Goal: Task Accomplishment & Management: Use online tool/utility

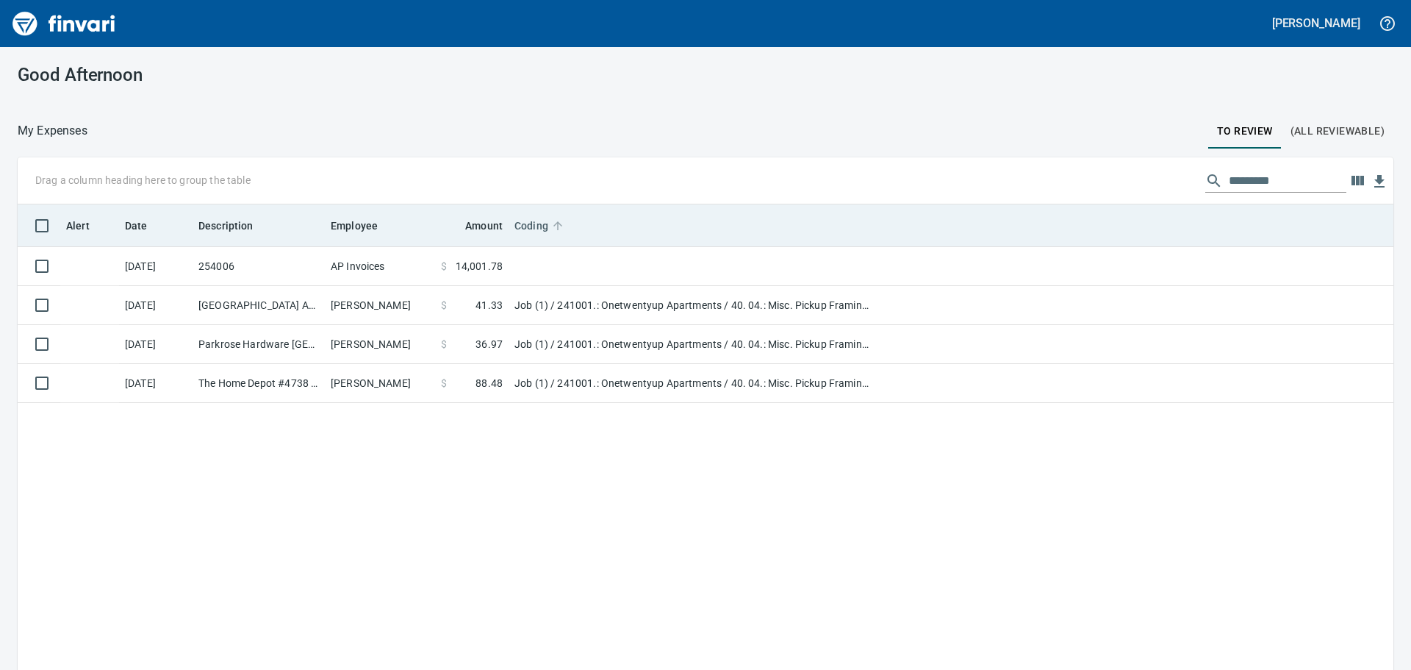
scroll to position [1, 1]
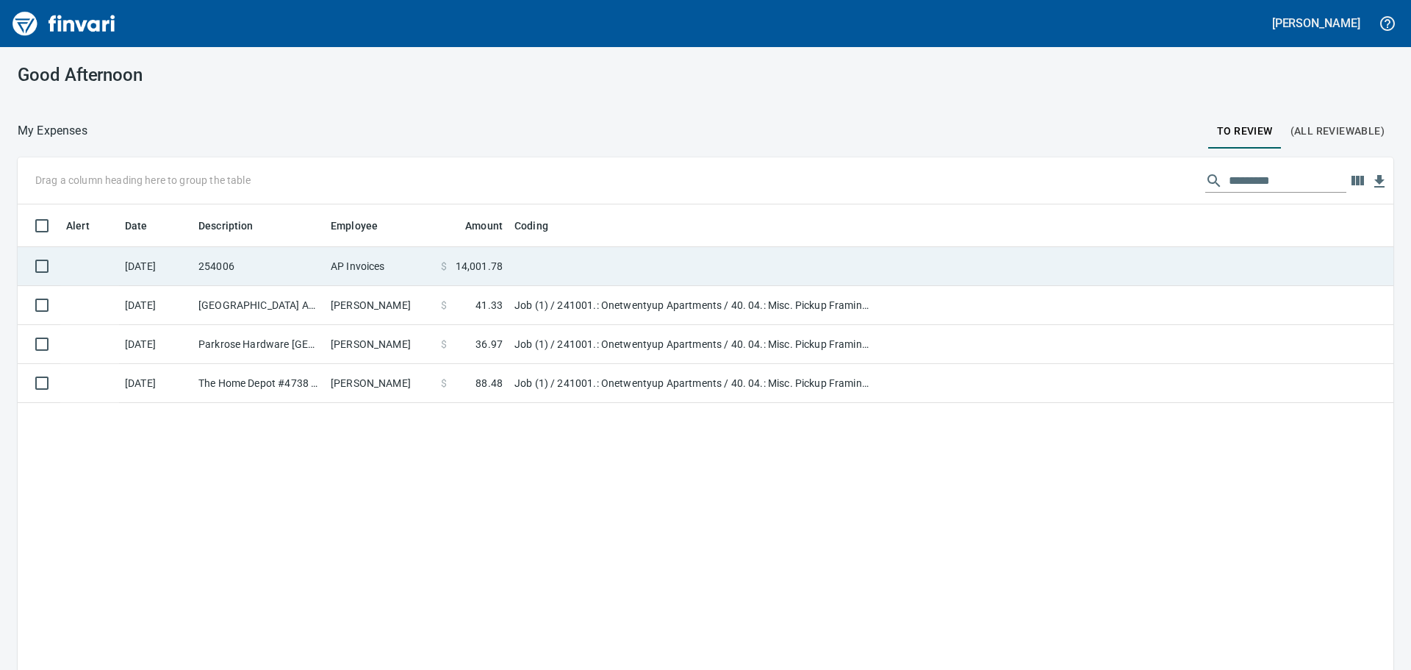
click at [366, 268] on td "AP Invoices" at bounding box center [380, 266] width 110 height 39
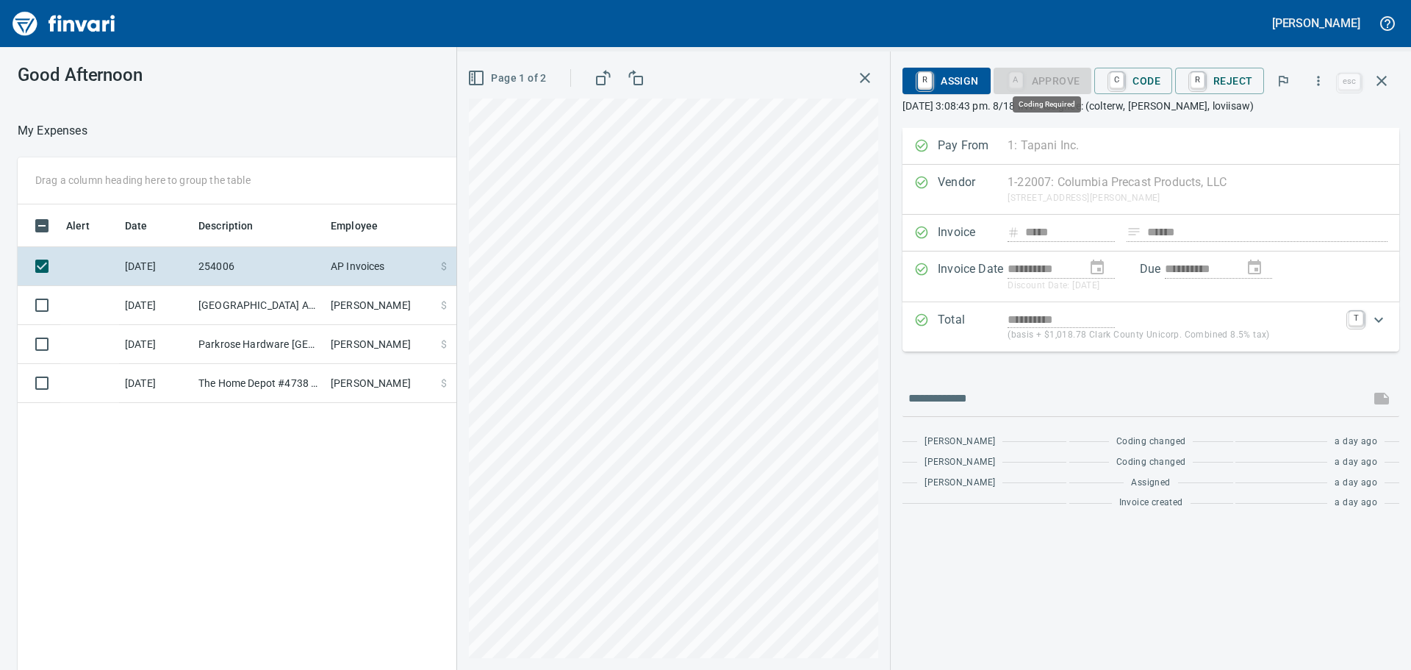
scroll to position [497, 986]
click at [1130, 76] on span "C Code" at bounding box center [1133, 80] width 54 height 25
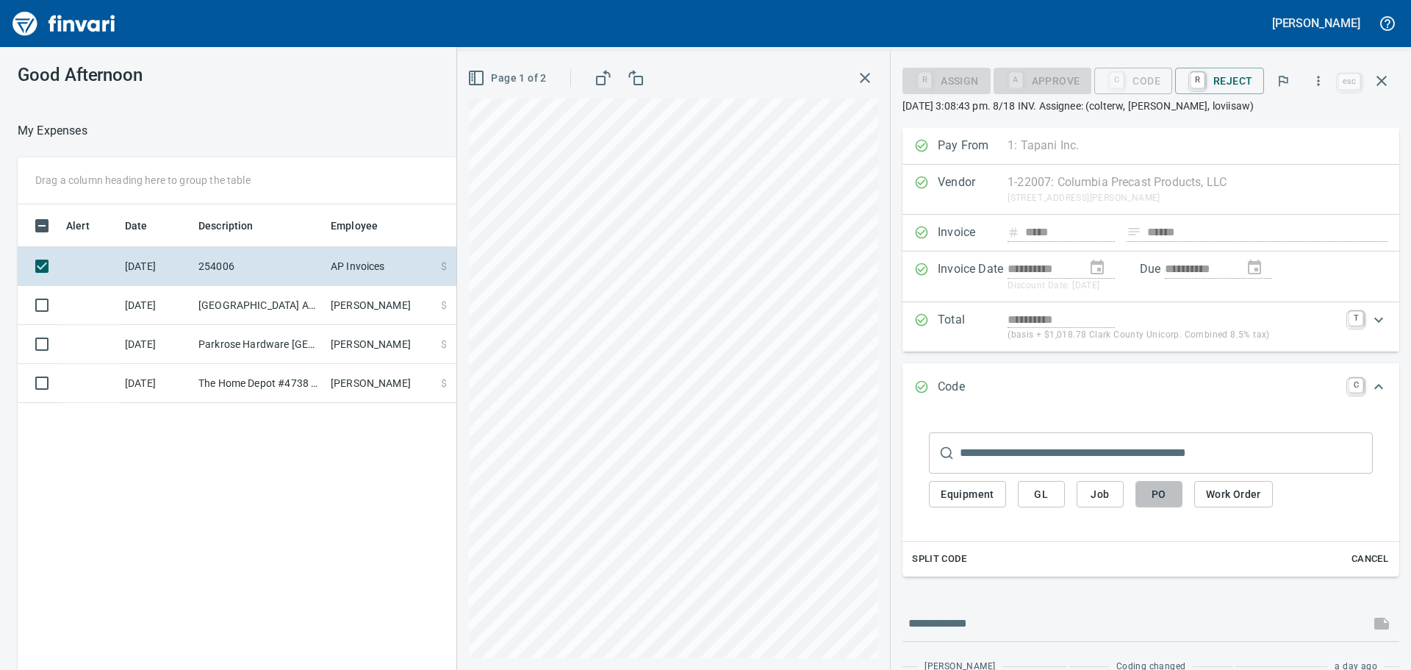
click at [1161, 496] on span "PO" at bounding box center [1159, 494] width 24 height 18
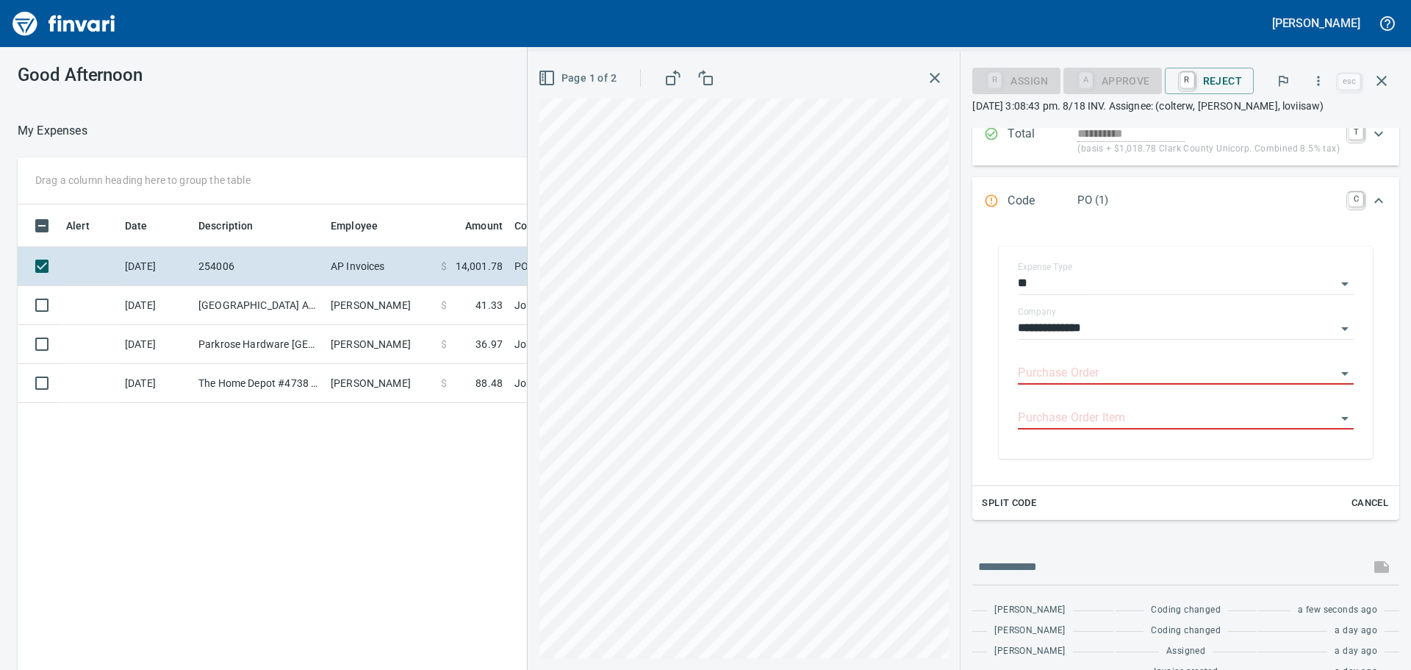
scroll to position [213, 0]
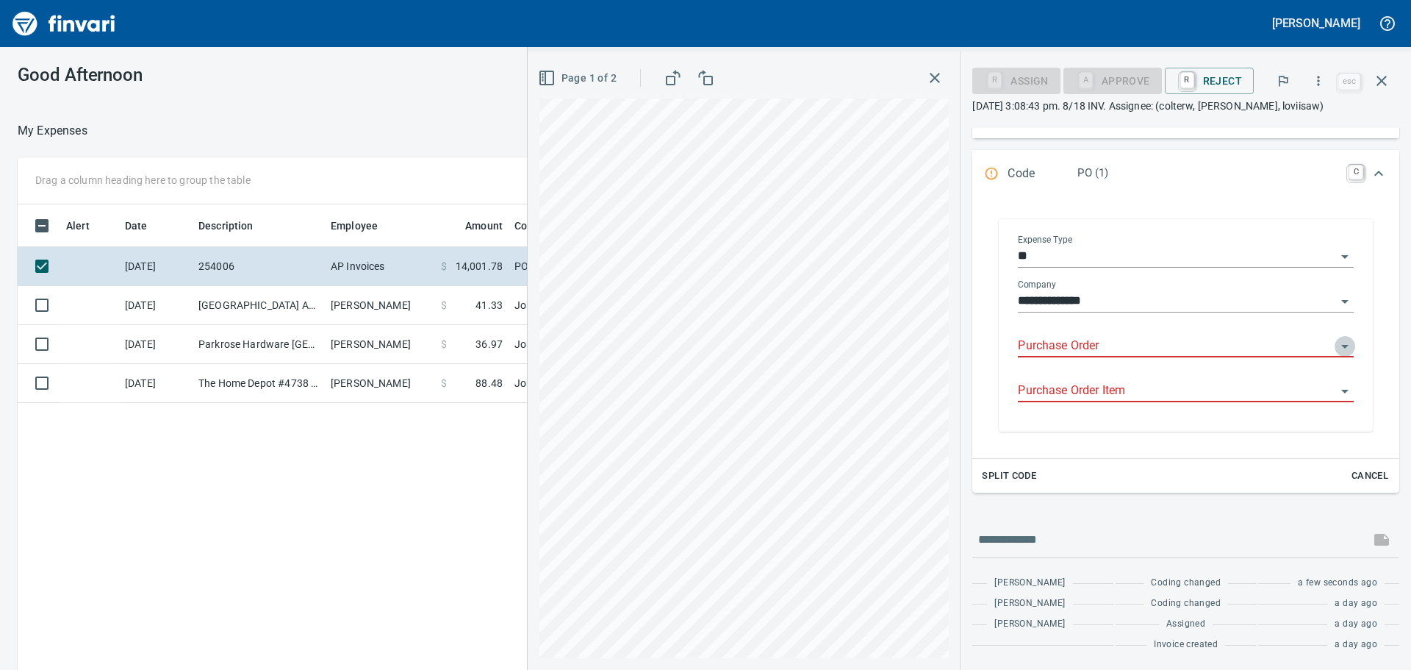
click at [1336, 346] on icon "Open" at bounding box center [1345, 346] width 18 height 18
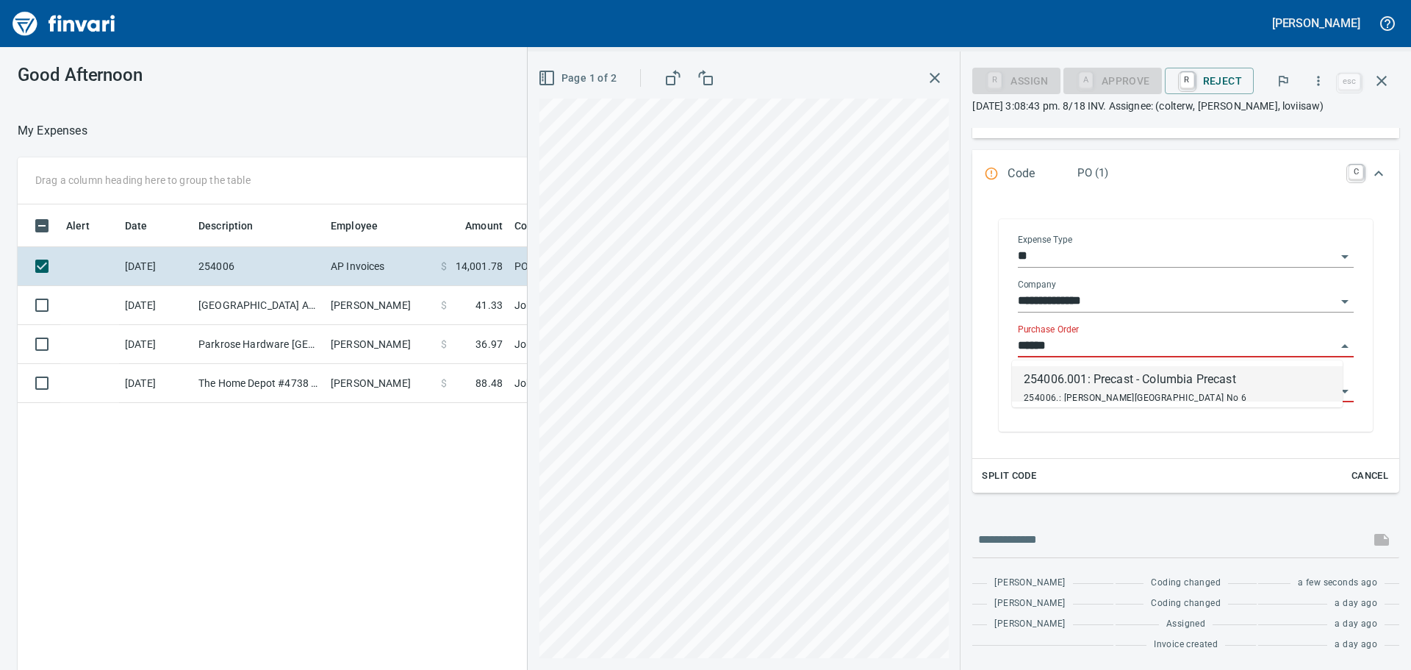
scroll to position [497, 986]
click at [1133, 390] on div "254006.: Tukes Mountain Reservoir No 6" at bounding box center [1135, 397] width 223 height 18
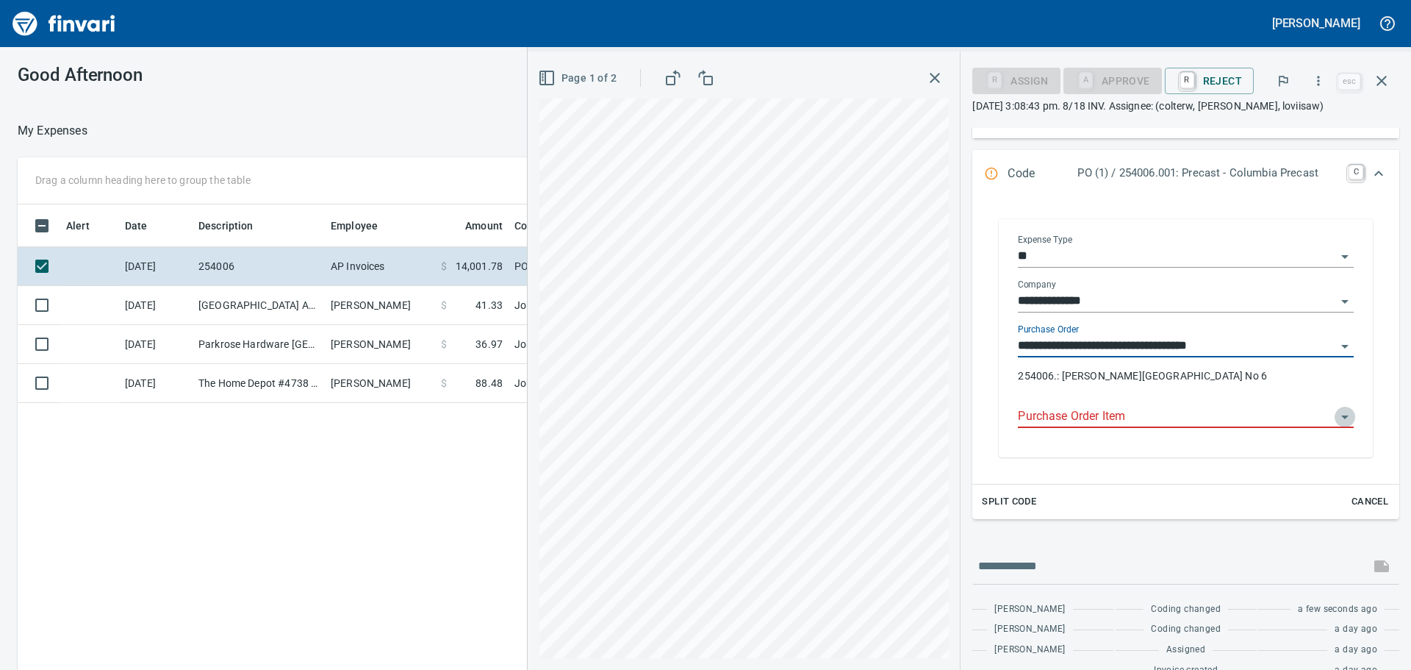
click at [1336, 415] on icon "Open" at bounding box center [1345, 417] width 18 height 18
type input "**********"
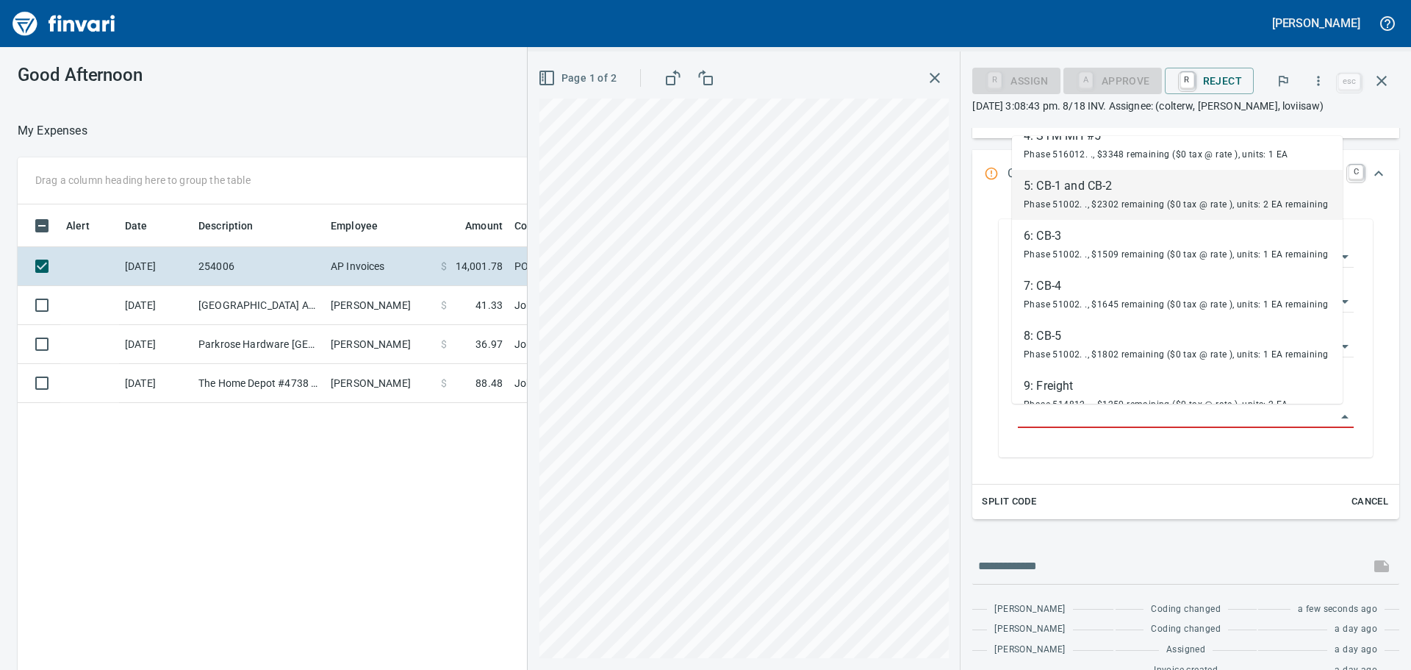
scroll to position [244, 0]
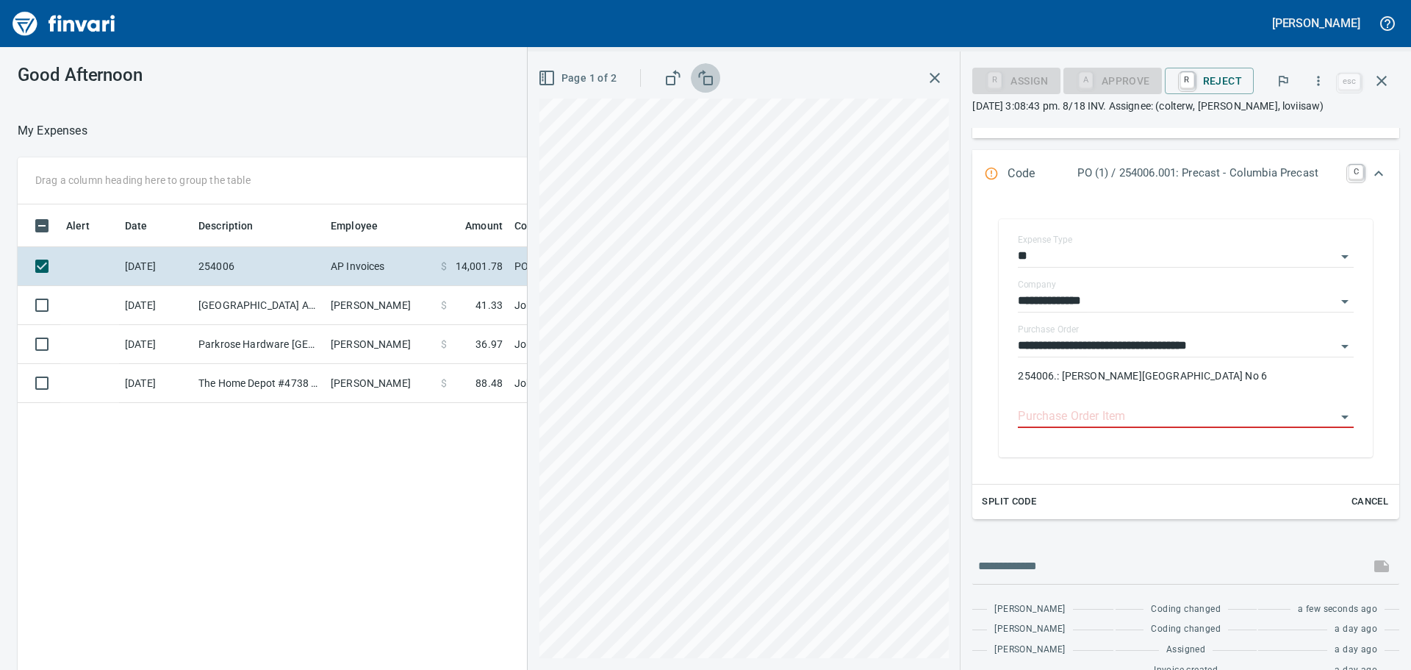
click at [700, 79] on icon "button" at bounding box center [706, 78] width 18 height 18
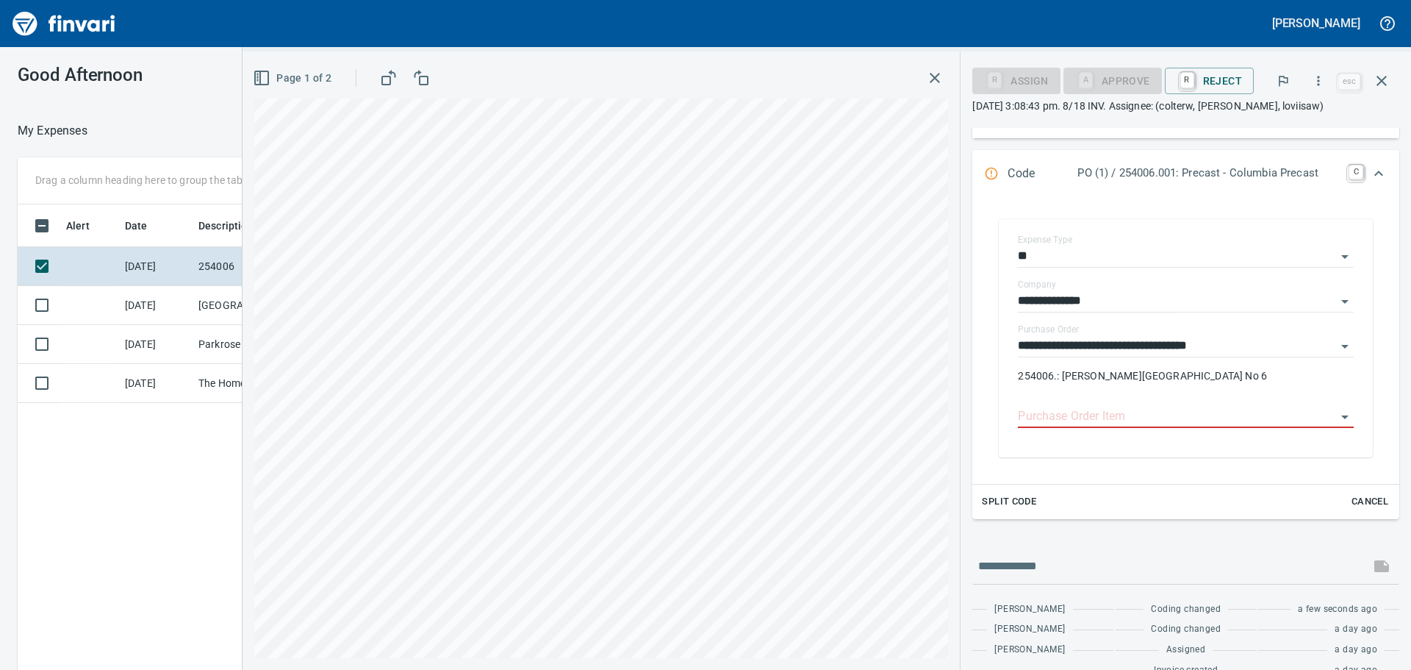
click at [400, 82] on div at bounding box center [405, 77] width 62 height 29
click at [420, 79] on icon "button" at bounding box center [421, 78] width 18 height 18
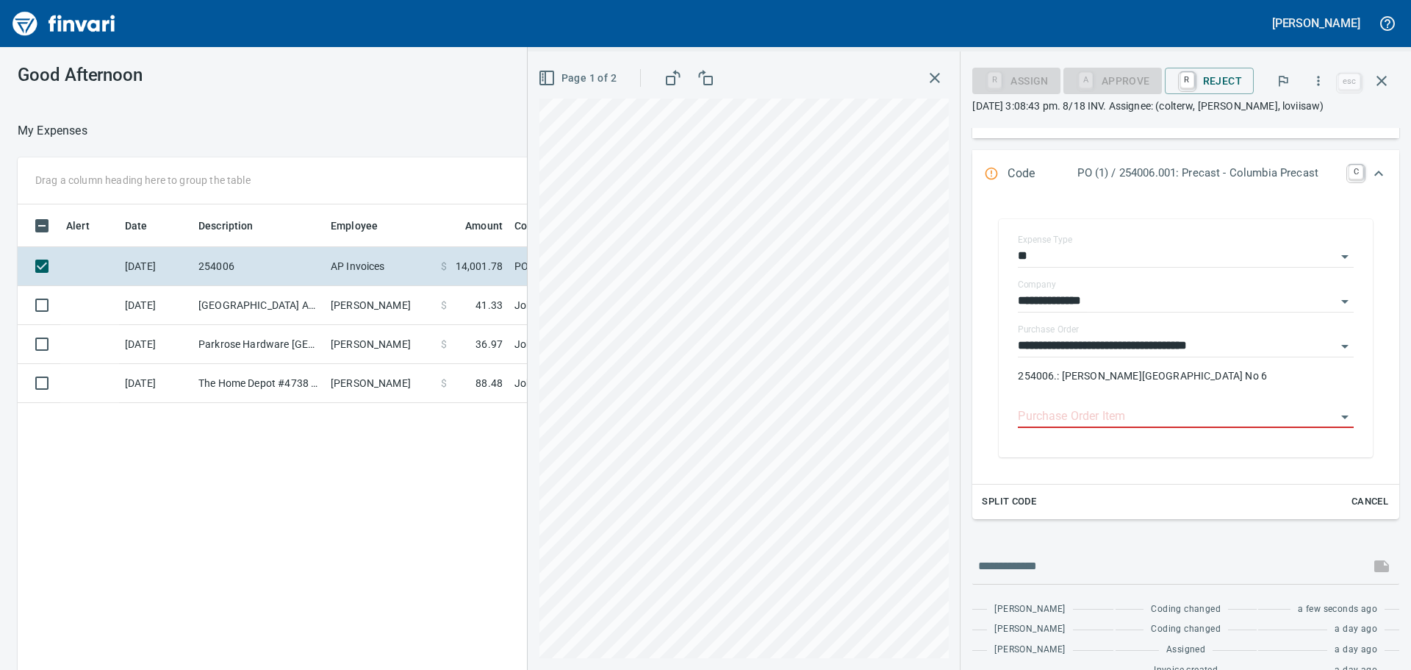
click at [668, 77] on rect "button" at bounding box center [671, 80] width 8 height 8
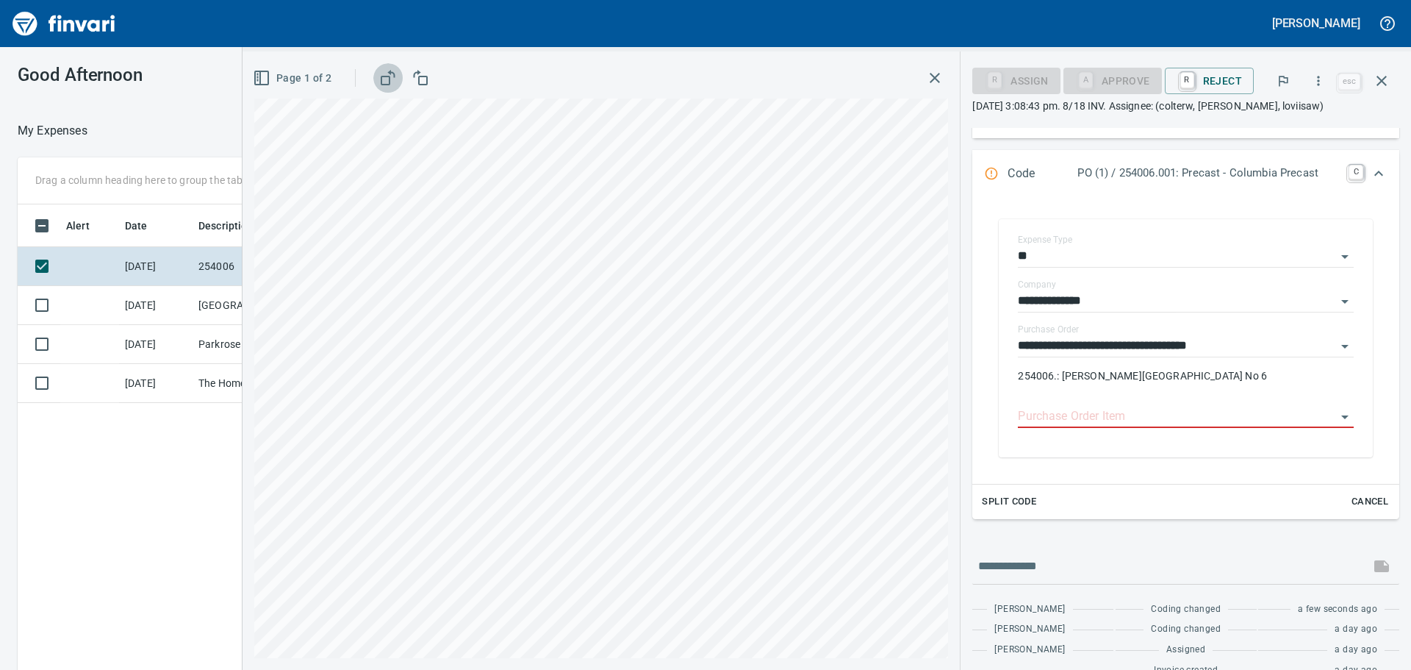
click at [381, 76] on rect "button" at bounding box center [385, 80] width 8 height 8
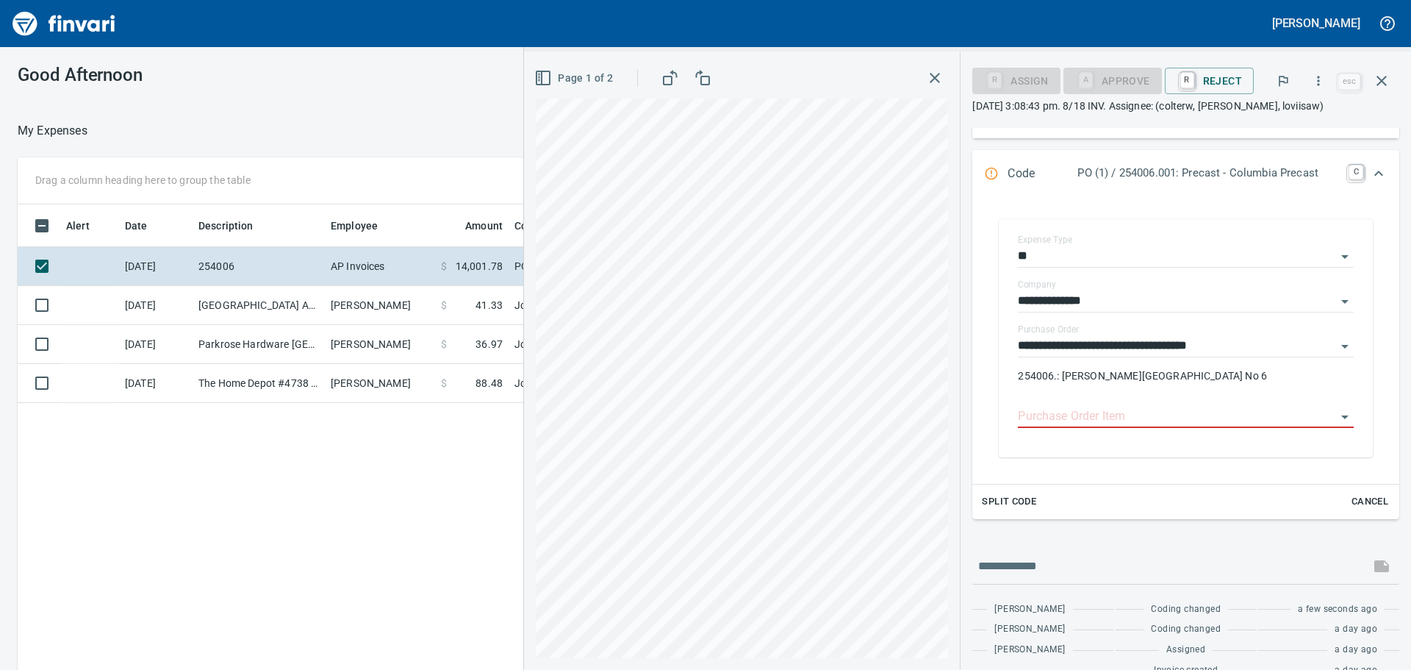
click at [550, 76] on span "Page 1 of 2" at bounding box center [575, 78] width 76 height 18
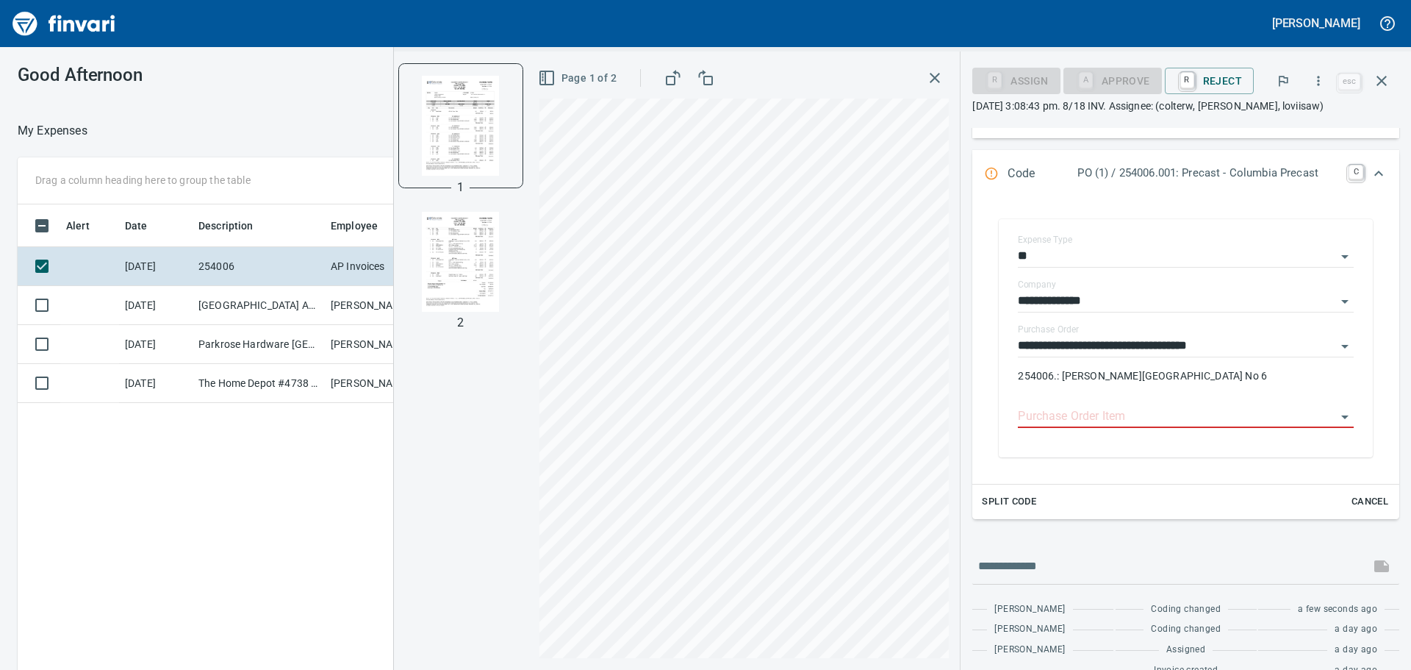
click at [480, 259] on img "button" at bounding box center [461, 262] width 100 height 100
click at [1341, 416] on icon "Open" at bounding box center [1344, 417] width 7 height 4
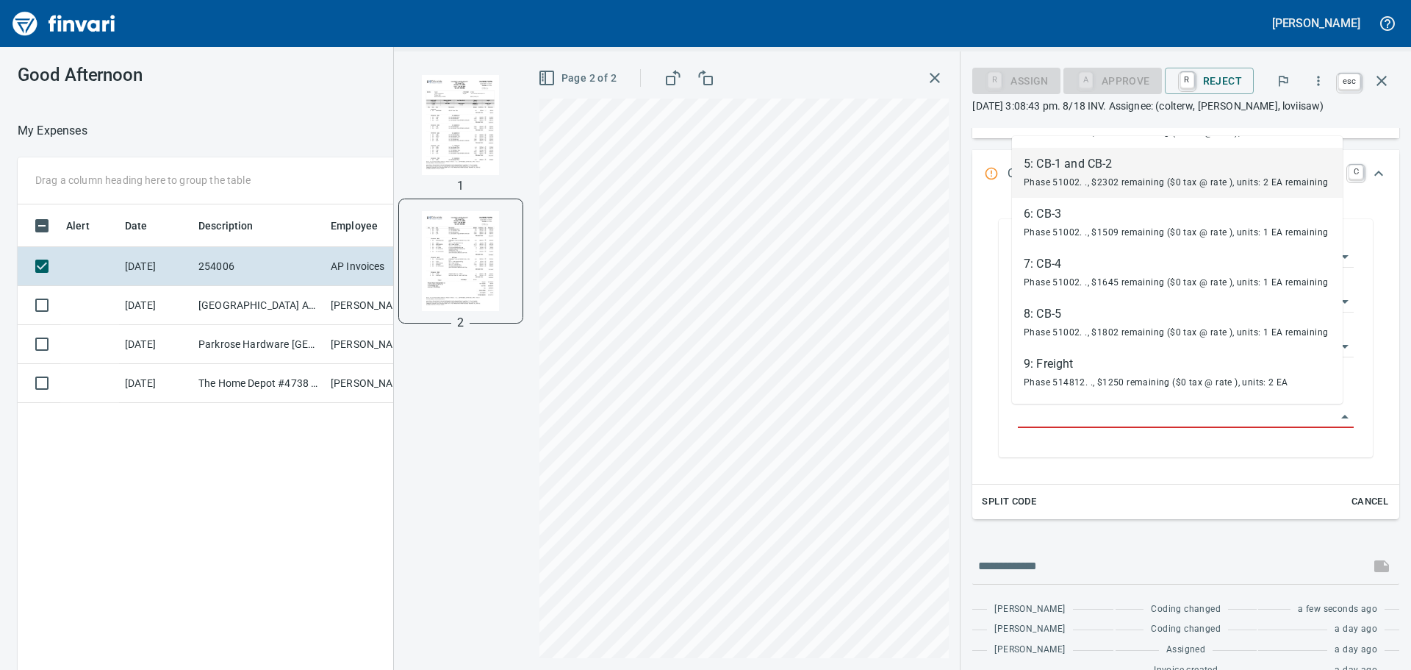
scroll to position [497, 986]
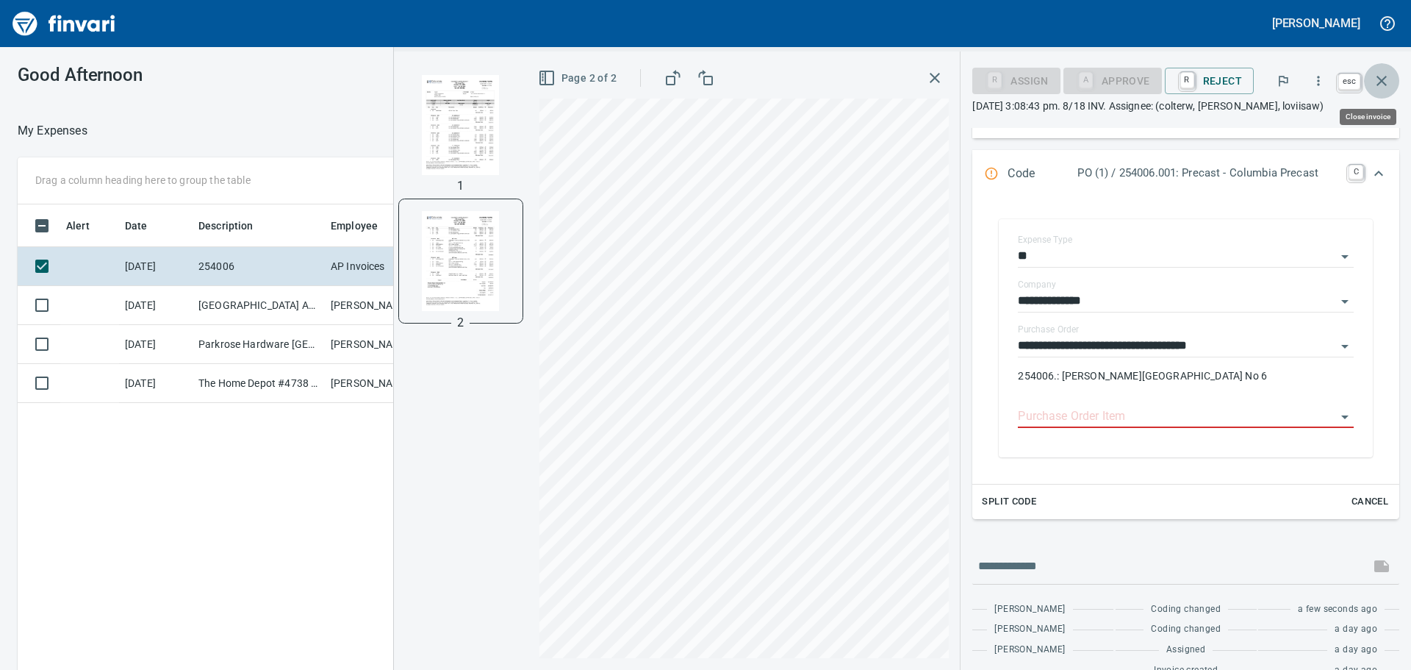
click at [1380, 76] on icon "button" at bounding box center [1382, 81] width 18 height 18
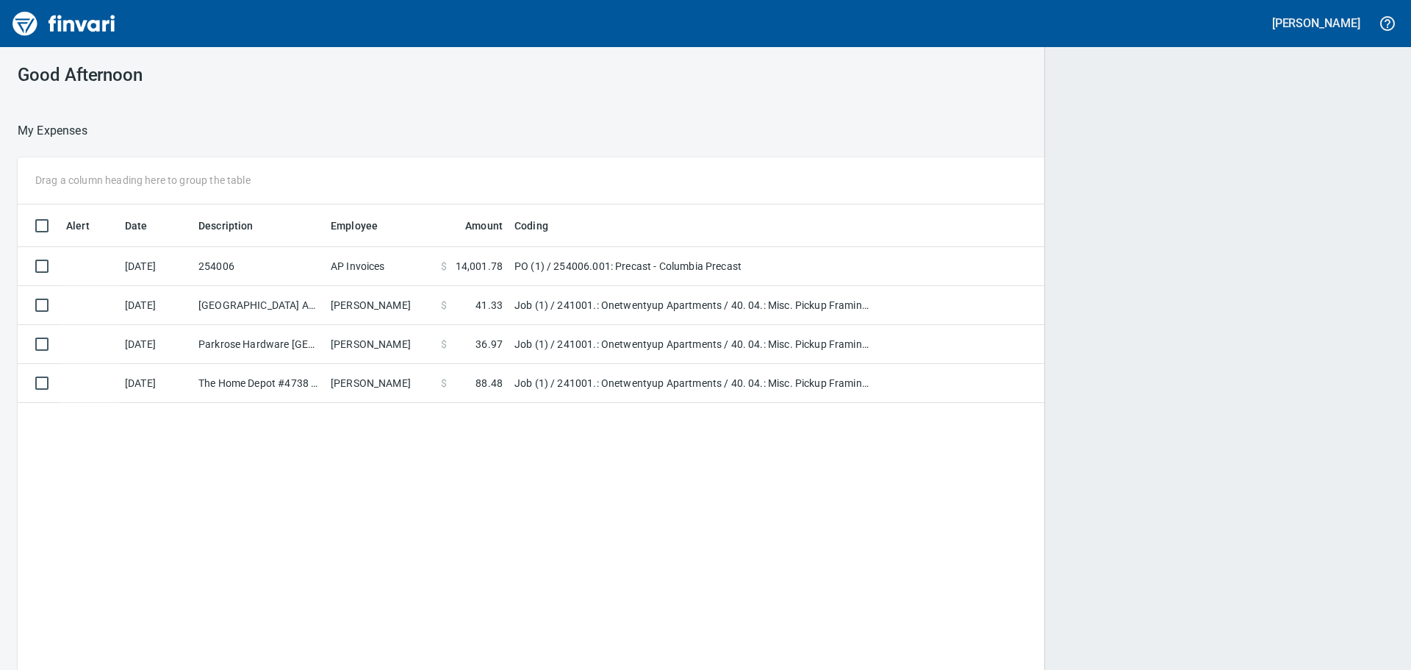
scroll to position [497, 1354]
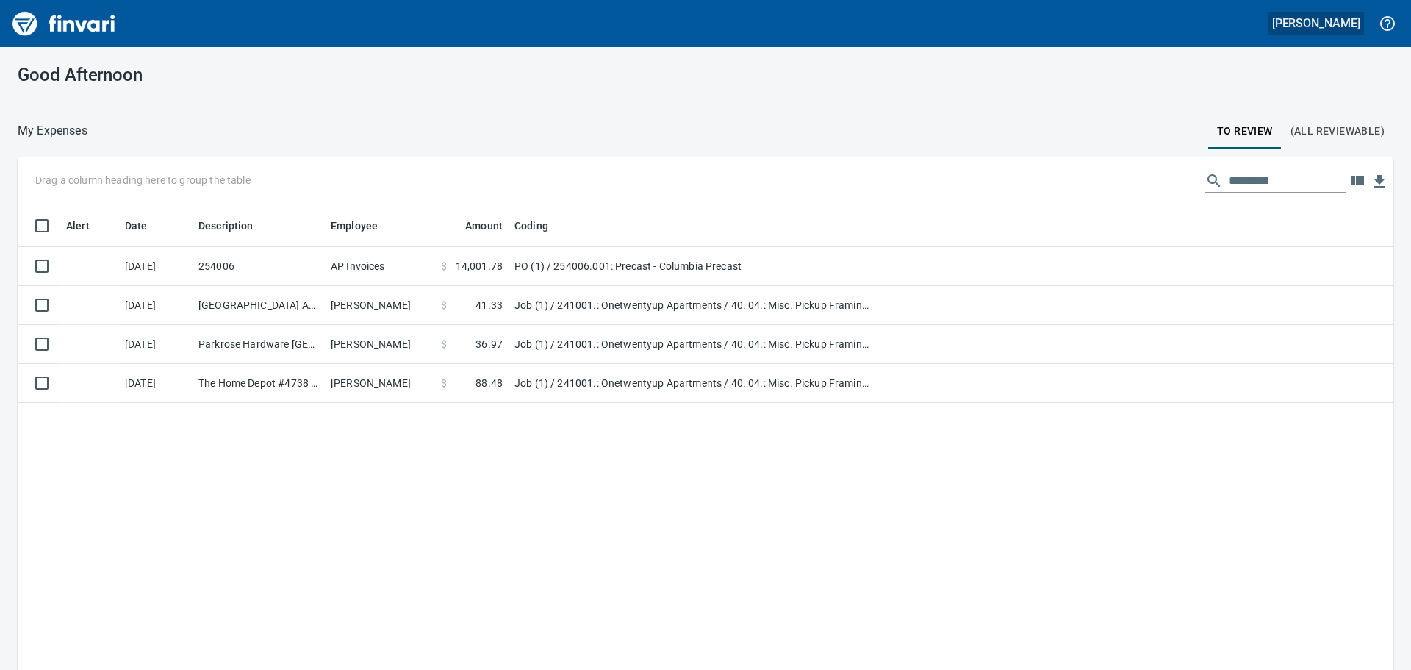
click at [1350, 20] on h5 "Loviisa Wisti" at bounding box center [1316, 22] width 88 height 15
click at [1266, 91] on span "Sign out" at bounding box center [1279, 91] width 85 height 18
